Goal: Information Seeking & Learning: Learn about a topic

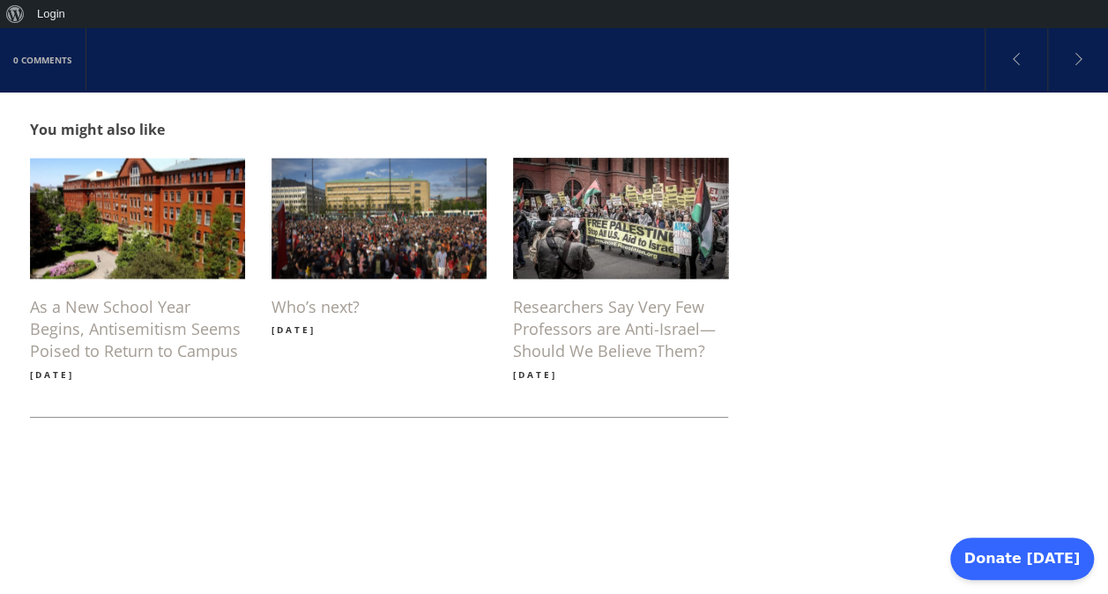
scroll to position [1611, 0]
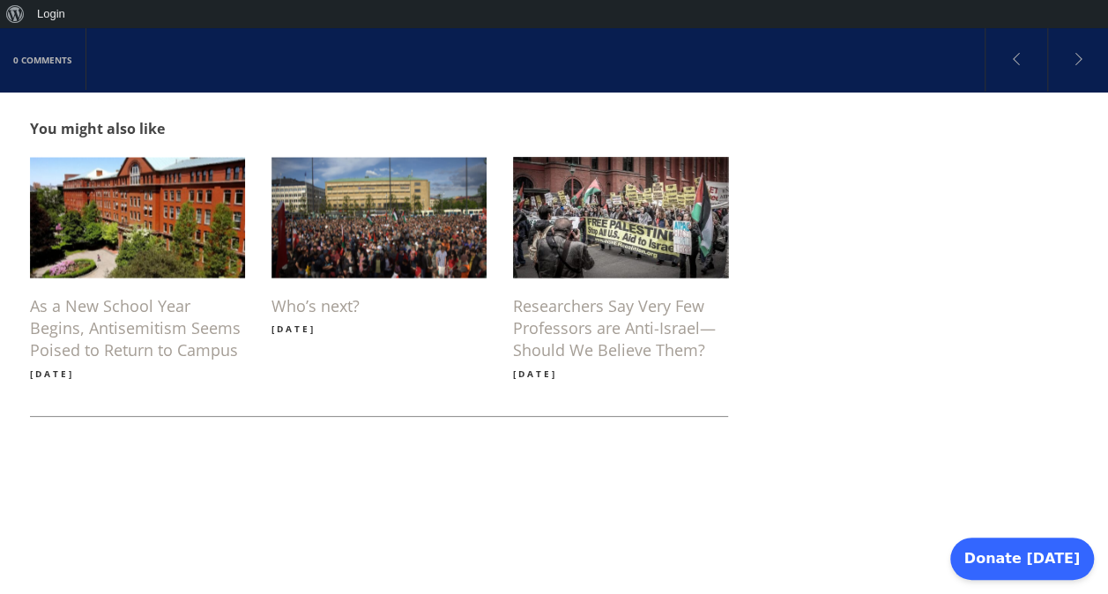
click at [663, 295] on h6 "Researchers Say Very Few Professors are Anti-Israel—Should We Believe Them?" at bounding box center [620, 328] width 215 height 67
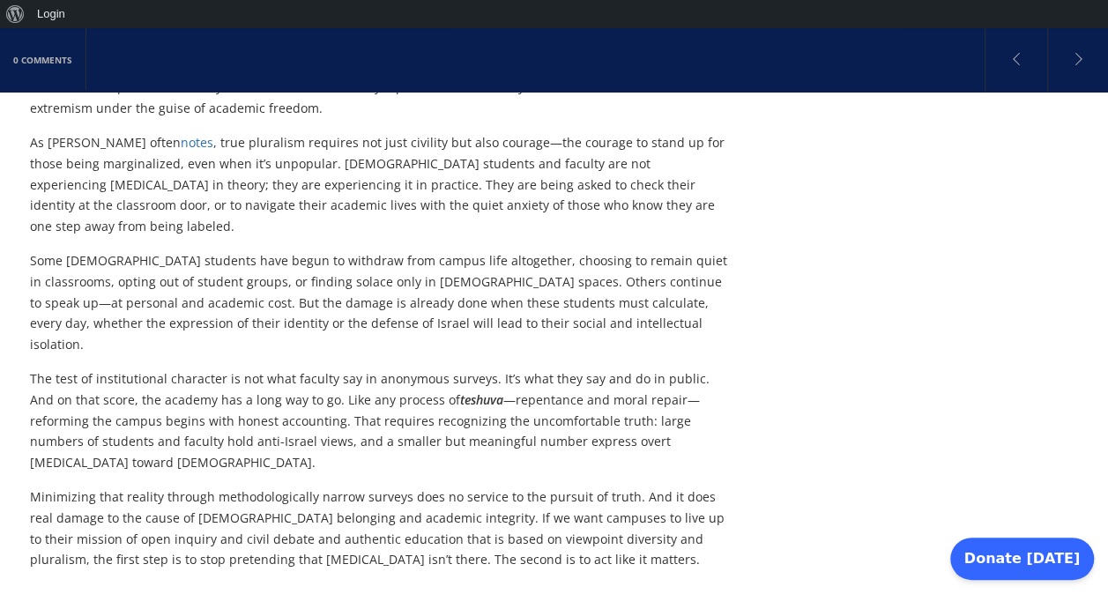
scroll to position [1931, 0]
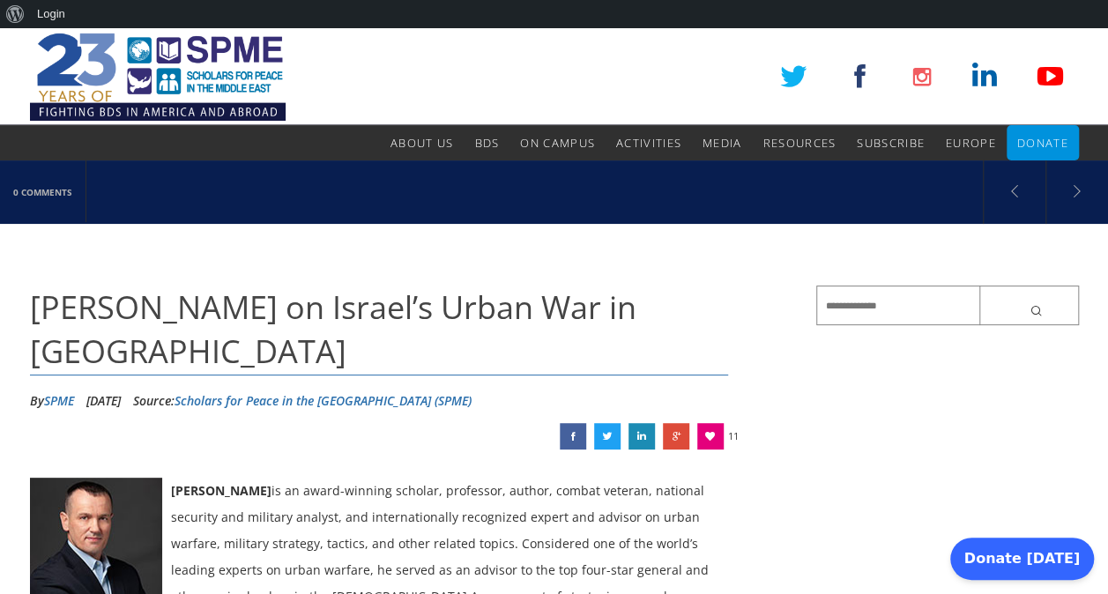
scroll to position [1611, 0]
